Goal: Task Accomplishment & Management: Use online tool/utility

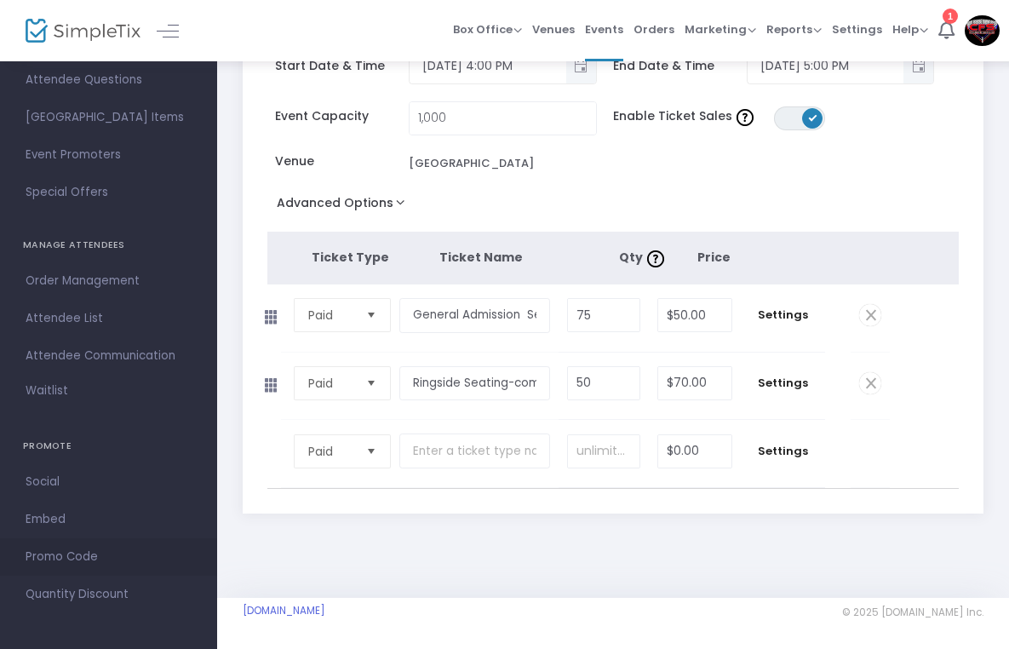
scroll to position [226, 0]
click at [75, 550] on span "Promo Code" at bounding box center [109, 556] width 166 height 22
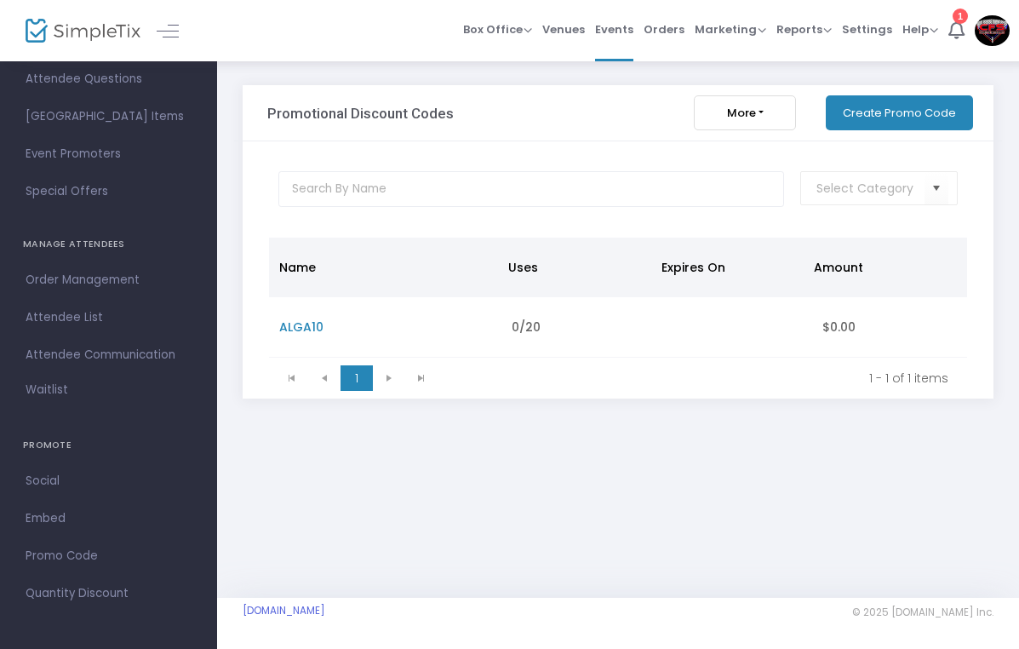
click at [892, 103] on button "Create Promo Code" at bounding box center [899, 112] width 147 height 35
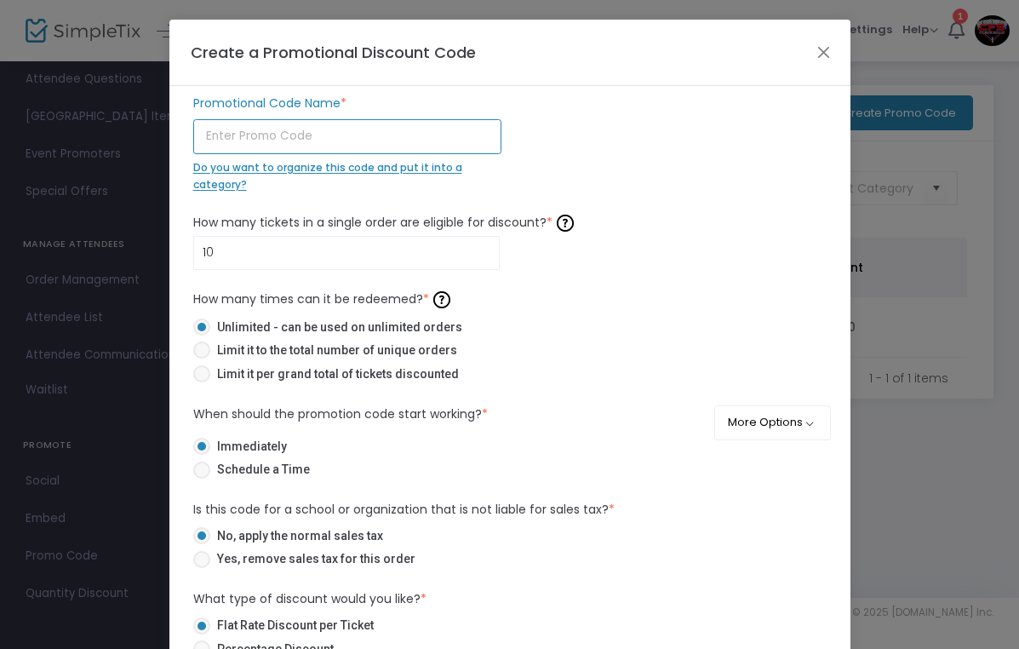
click at [410, 131] on input "text" at bounding box center [347, 136] width 308 height 35
type input "AGRMA"
click at [281, 184] on div "Do you want to organize this code and put it into a category?" at bounding box center [347, 175] width 308 height 33
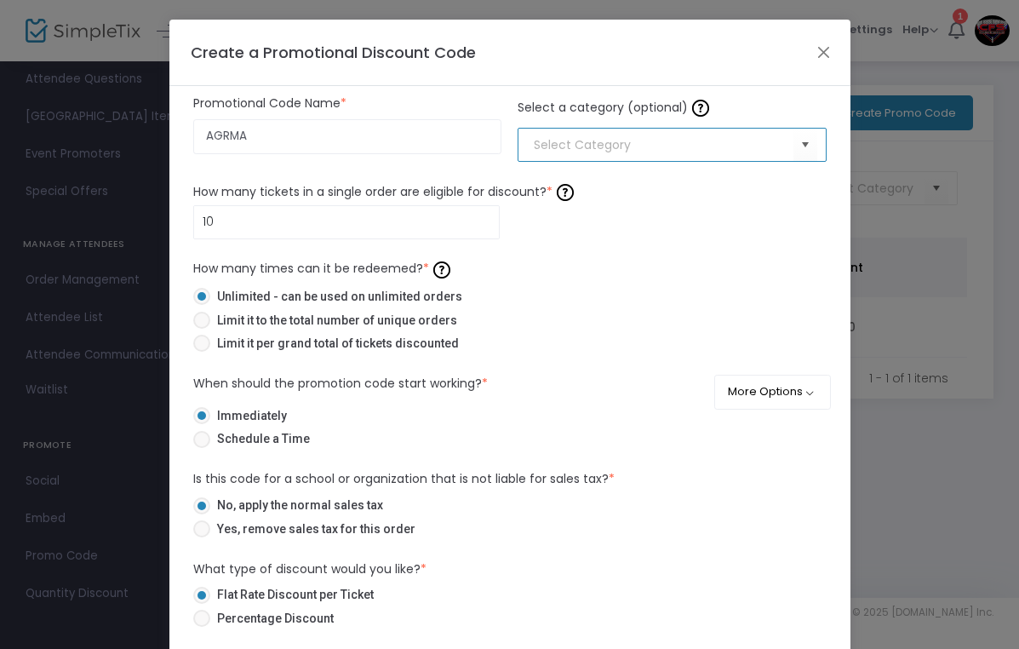
click at [712, 148] on input at bounding box center [663, 145] width 259 height 18
click at [791, 141] on span "Select" at bounding box center [805, 145] width 28 height 28
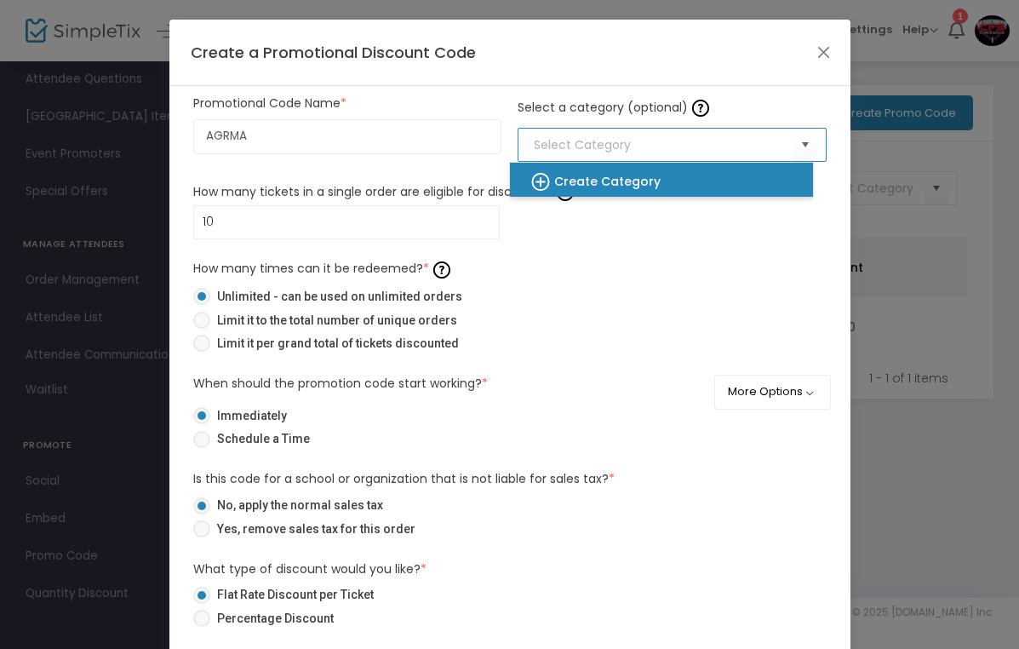
click at [661, 177] on div "Create Category" at bounding box center [653, 180] width 276 height 34
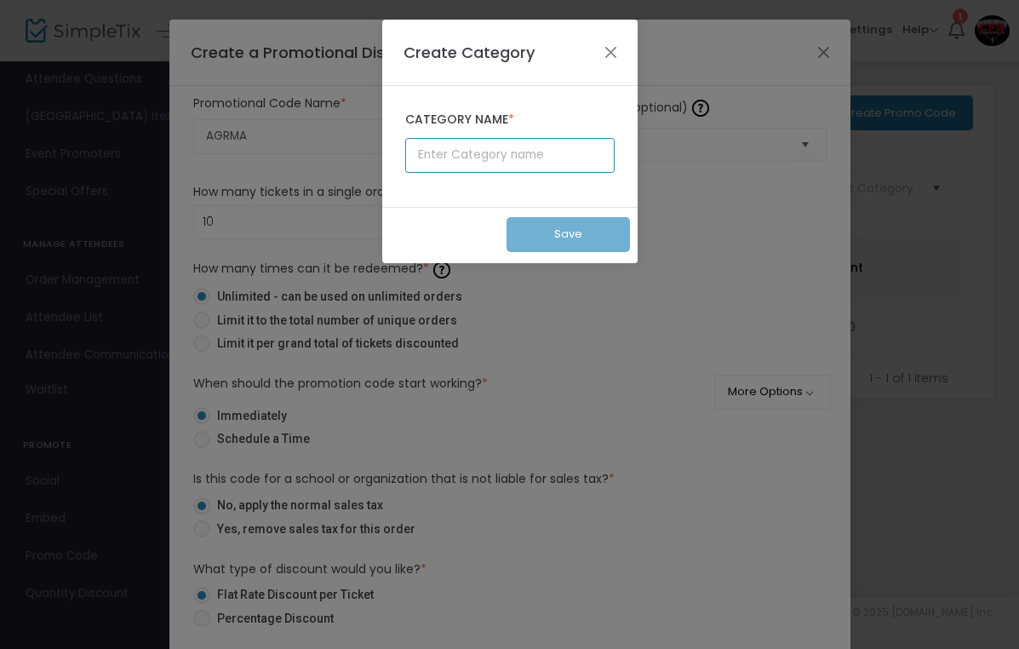
click at [534, 155] on input "text" at bounding box center [509, 155] width 209 height 35
type input "c"
type input "CFP 1"
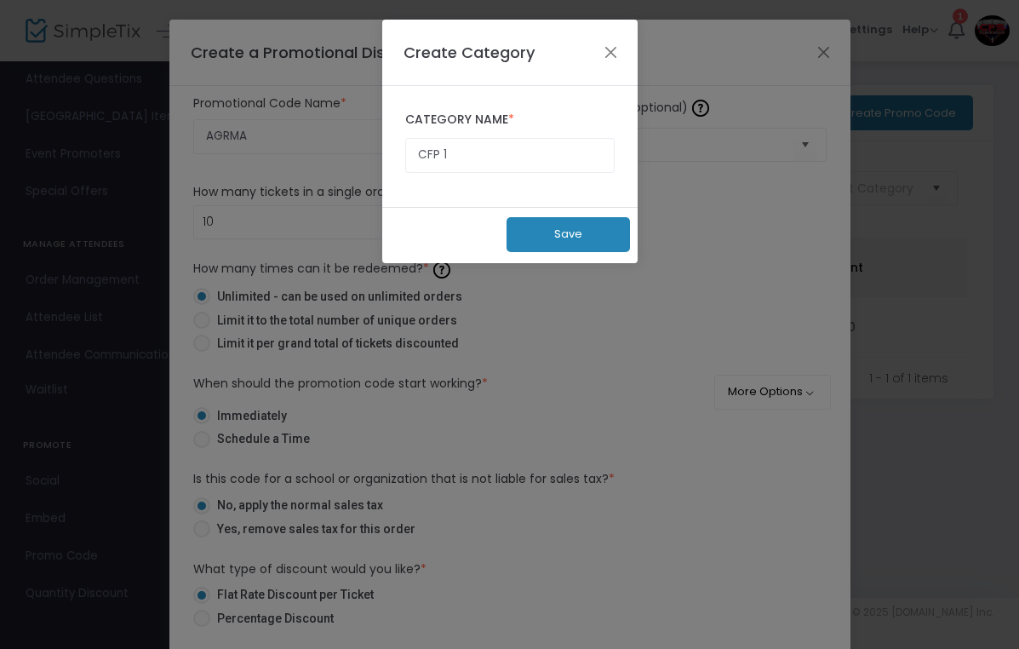
click at [577, 227] on button "Save" at bounding box center [568, 234] width 123 height 35
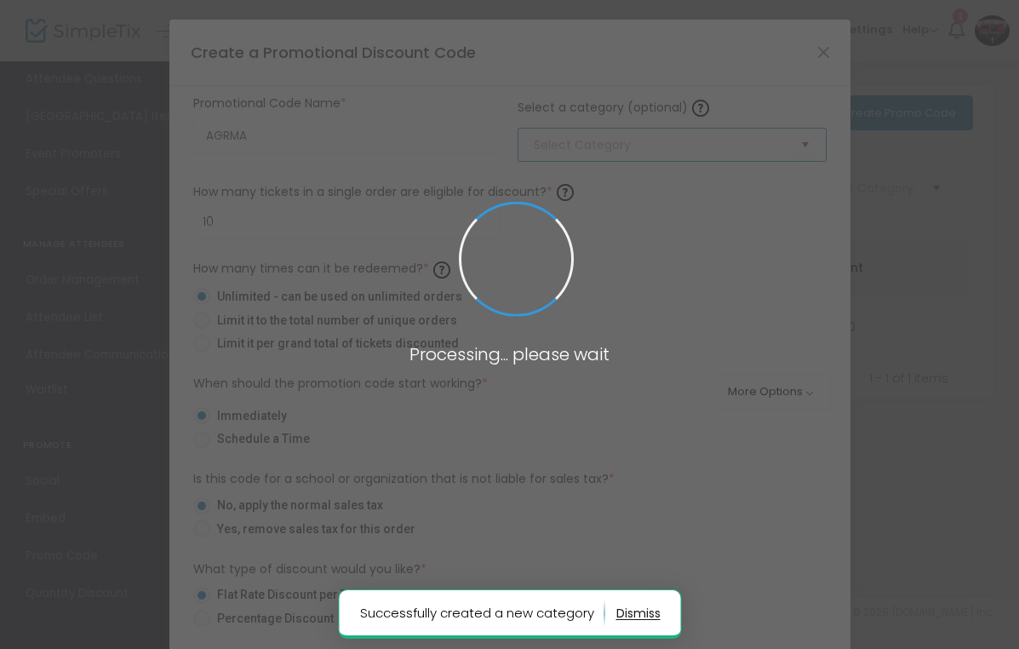
type input "CFP 1"
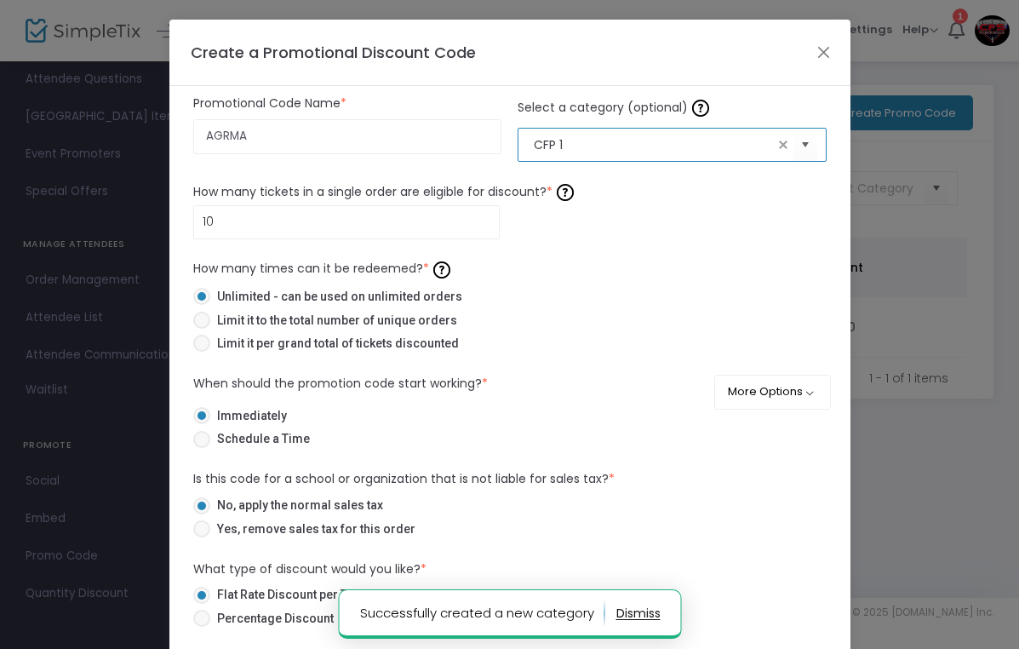
click at [197, 317] on span at bounding box center [201, 320] width 17 height 17
click at [201, 329] on input "Limit it to the total number of unique orders" at bounding box center [201, 329] width 1 height 1
radio input "true"
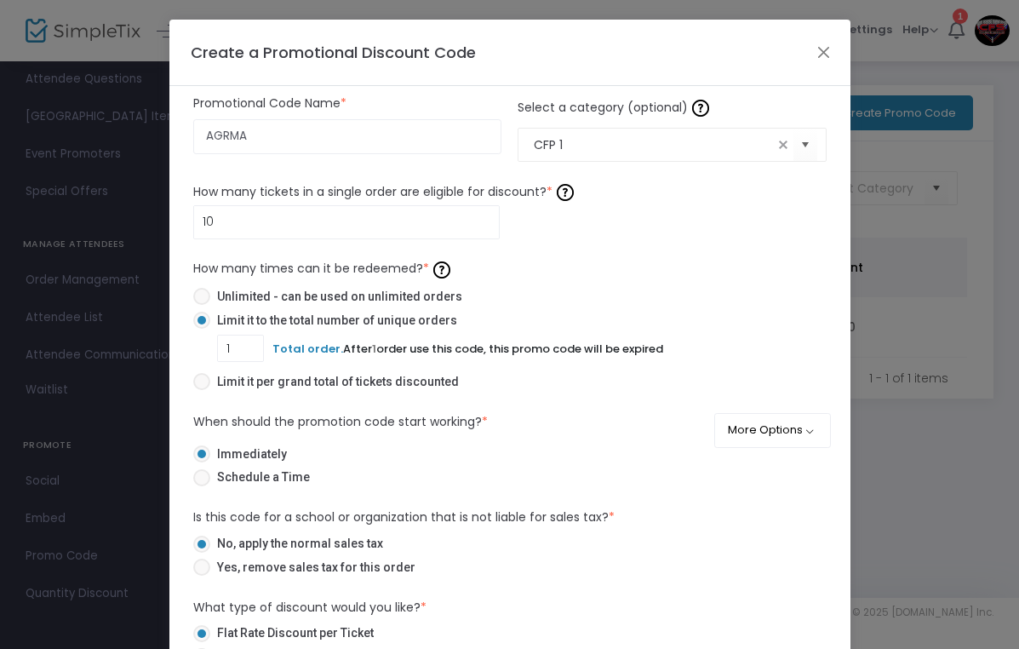
click at [198, 317] on span at bounding box center [202, 320] width 9 height 9
click at [201, 329] on input "Limit it to the total number of unique orders" at bounding box center [201, 329] width 1 height 1
click at [201, 297] on span at bounding box center [201, 296] width 17 height 17
click at [201, 305] on input "Unlimited - can be used on unlimited orders" at bounding box center [201, 305] width 1 height 1
radio input "true"
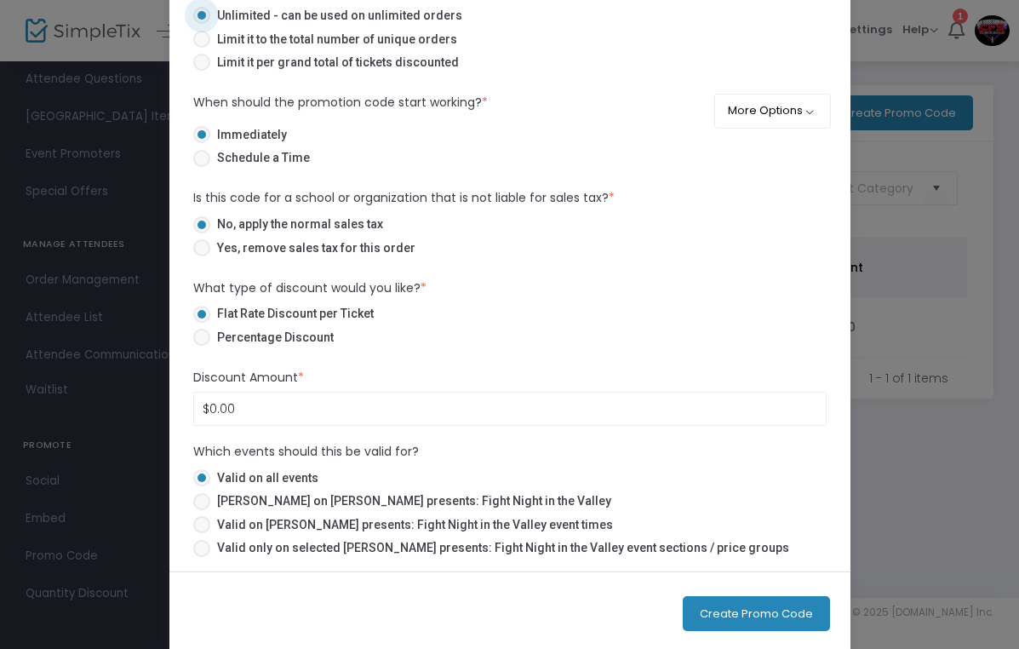
scroll to position [132, 0]
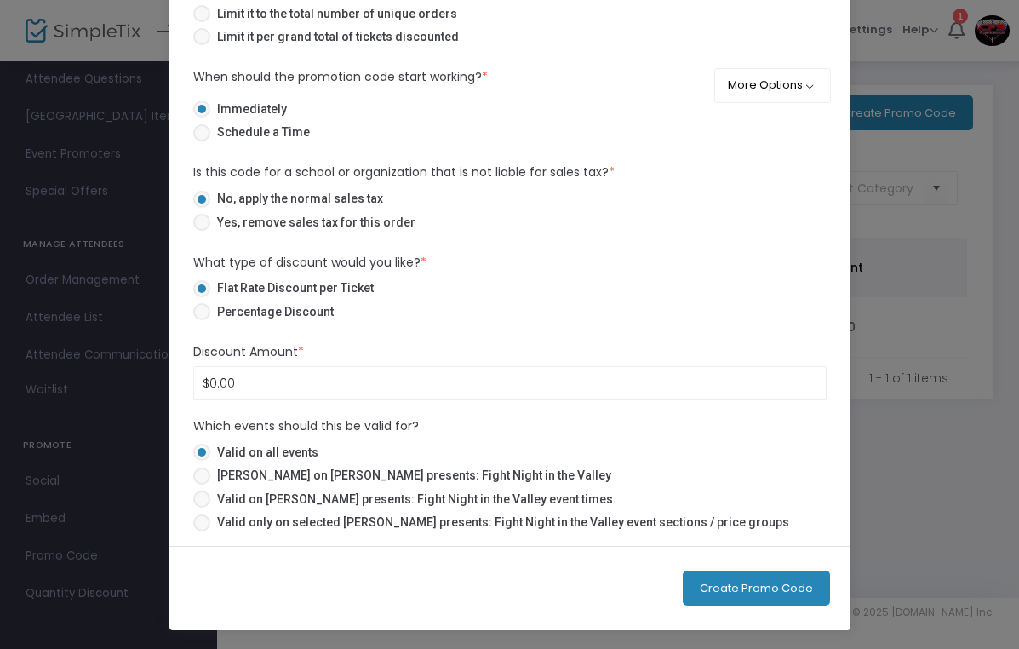
click at [198, 477] on span at bounding box center [201, 476] width 17 height 17
click at [201, 485] on input "[PERSON_NAME] on [PERSON_NAME] presents: Fight Night in the Valley" at bounding box center [201, 485] width 1 height 1
radio input "true"
click at [741, 588] on button "Create Promo Code" at bounding box center [756, 588] width 147 height 35
